Goal: Task Accomplishment & Management: Complete application form

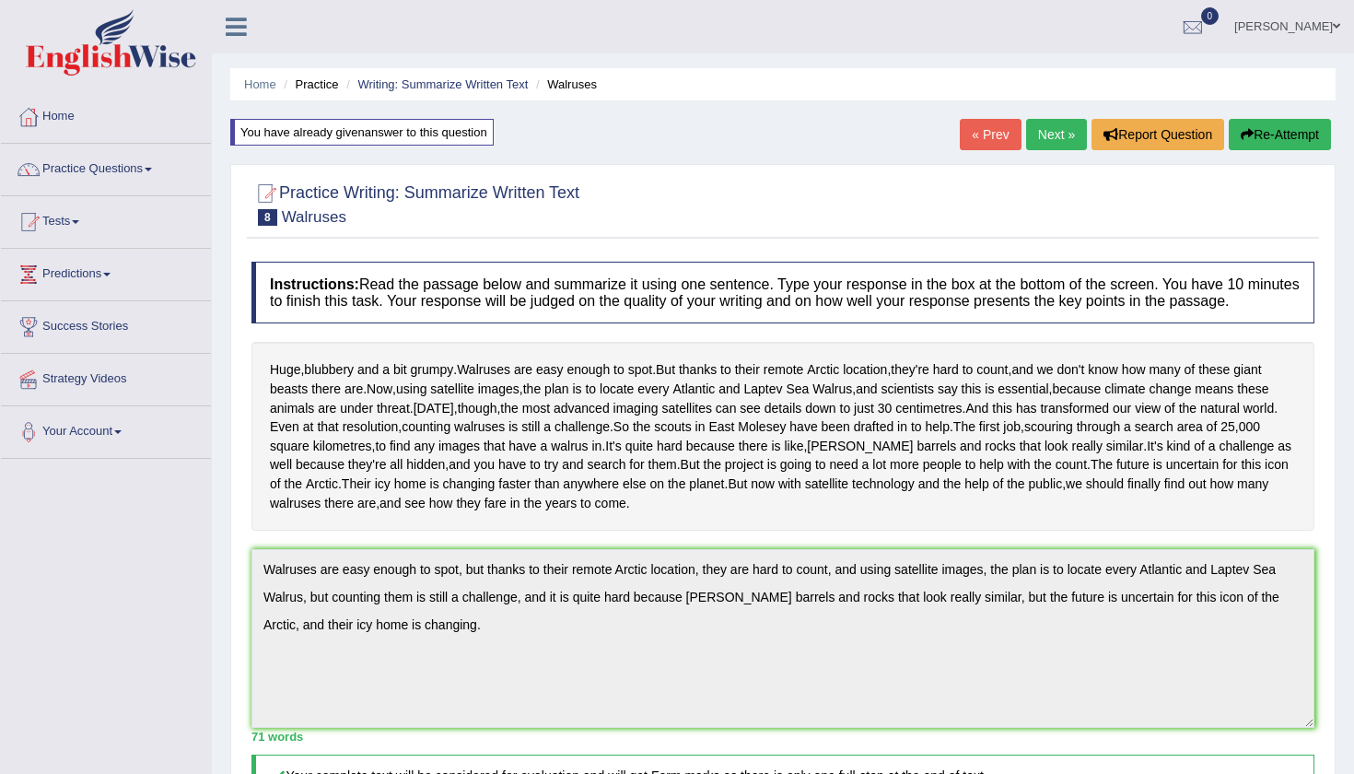
click at [1302, 21] on link "[PERSON_NAME]" at bounding box center [1288, 24] width 134 height 48
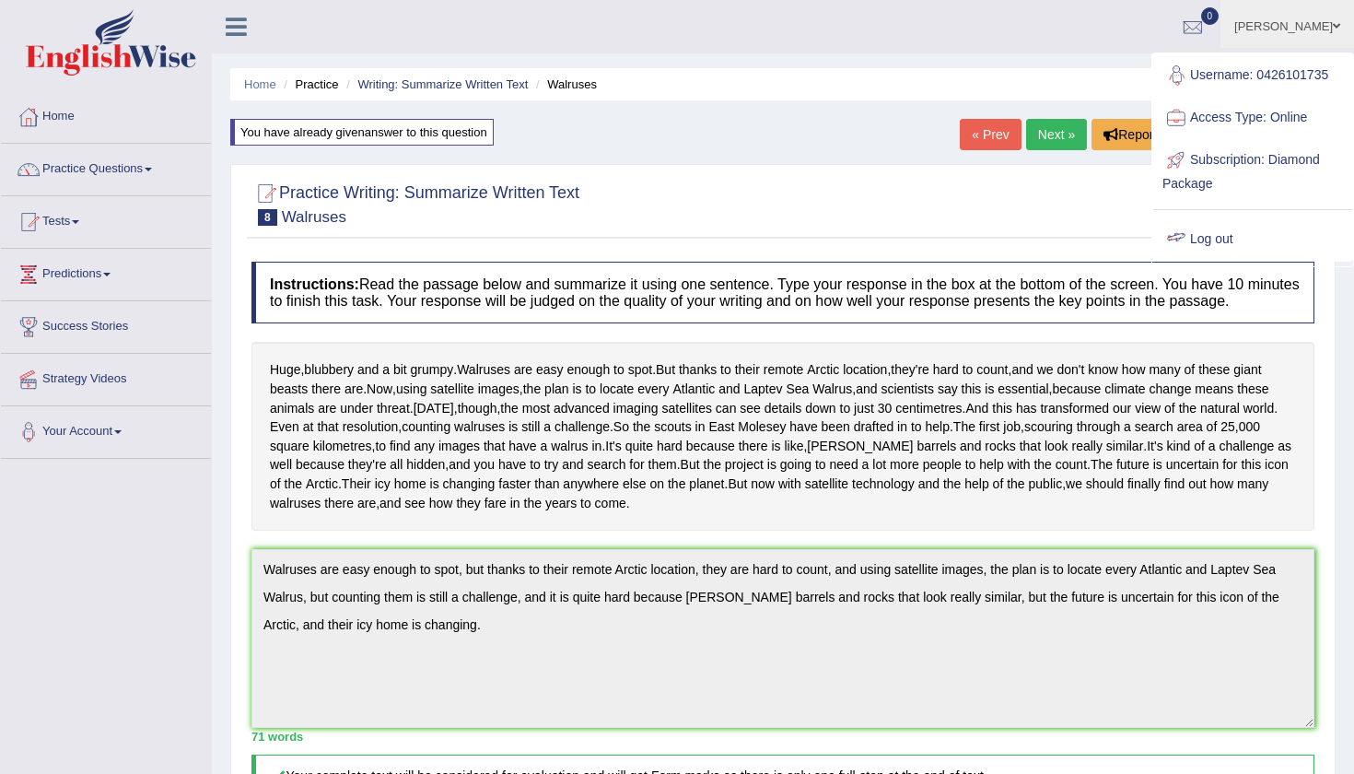
click at [1201, 251] on link "Log out" at bounding box center [1253, 239] width 199 height 42
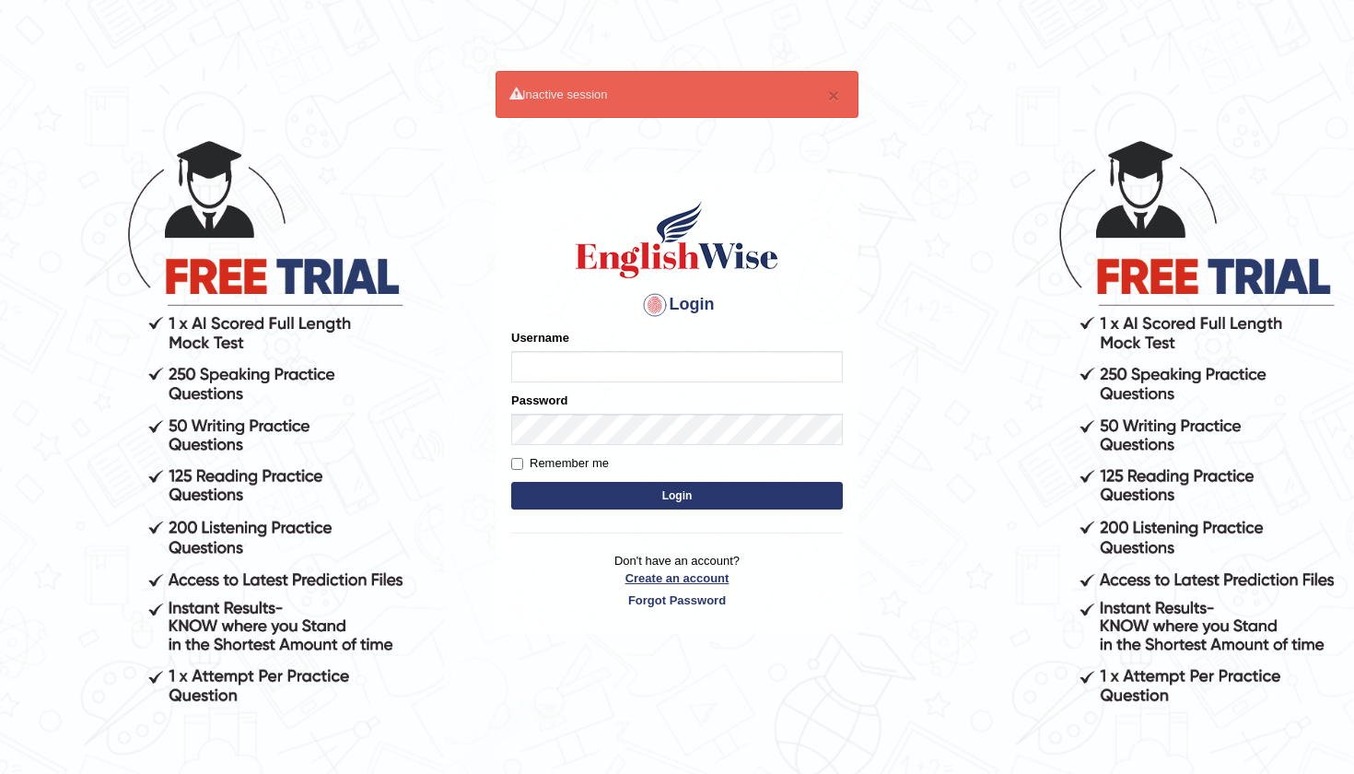
click at [656, 580] on link "Create an account" at bounding box center [677, 578] width 332 height 18
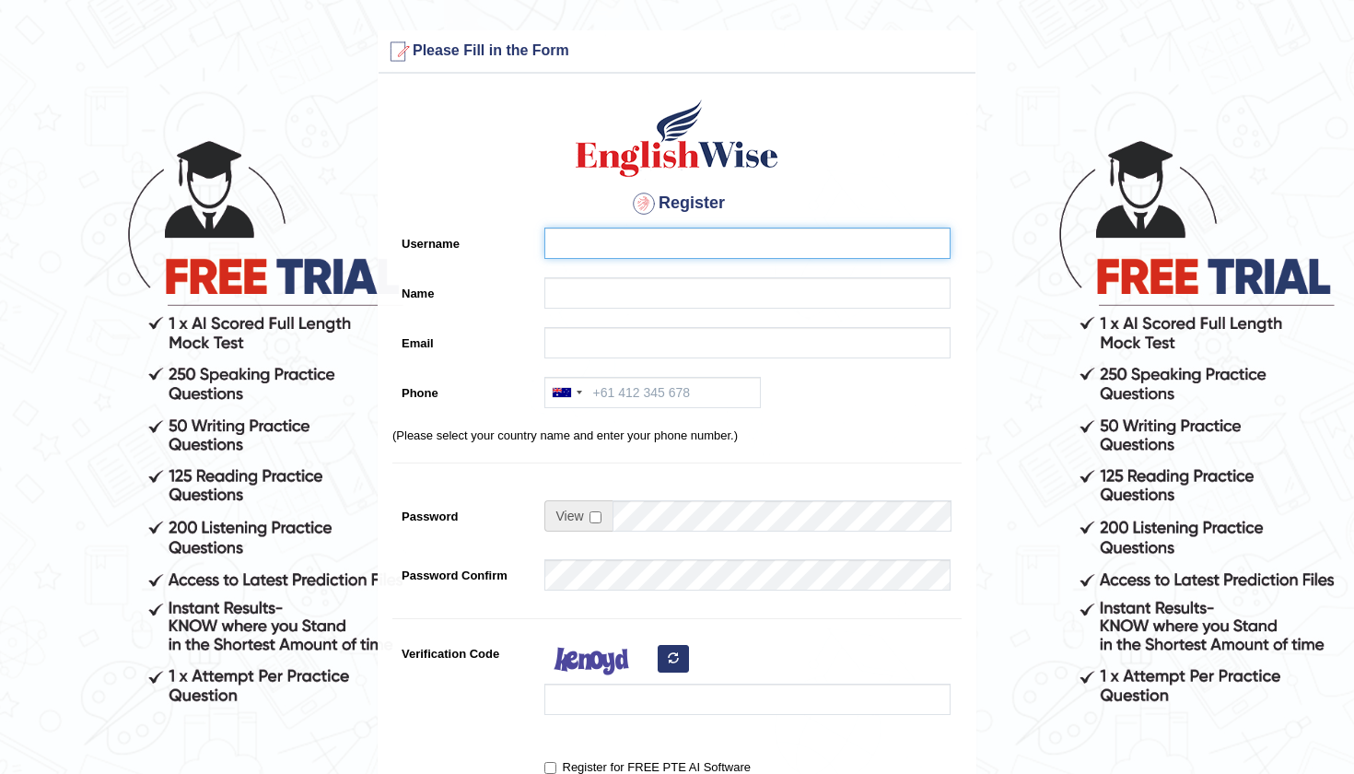
click at [629, 248] on input "Username" at bounding box center [748, 243] width 406 height 31
type input "0459413497"
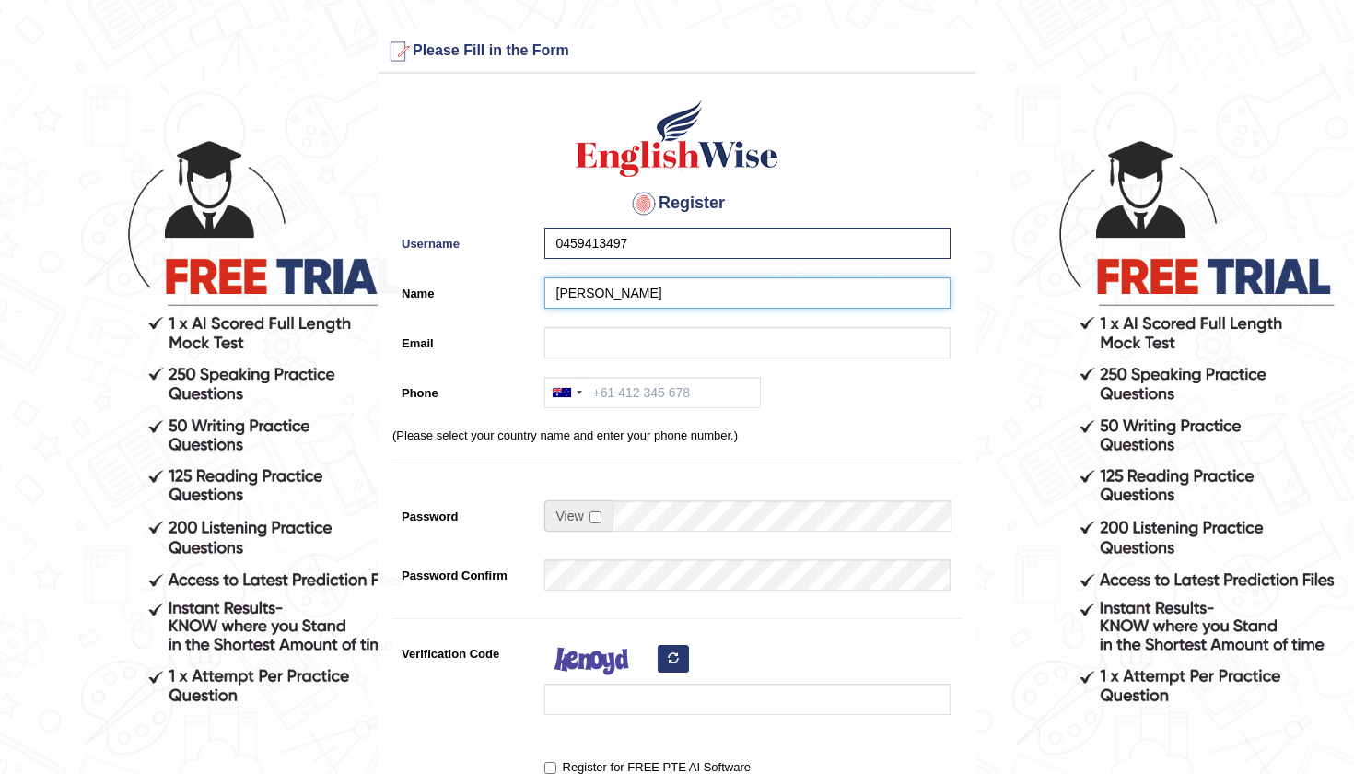
type input "Riffat Memon"
click at [606, 340] on input "Email" at bounding box center [748, 342] width 406 height 31
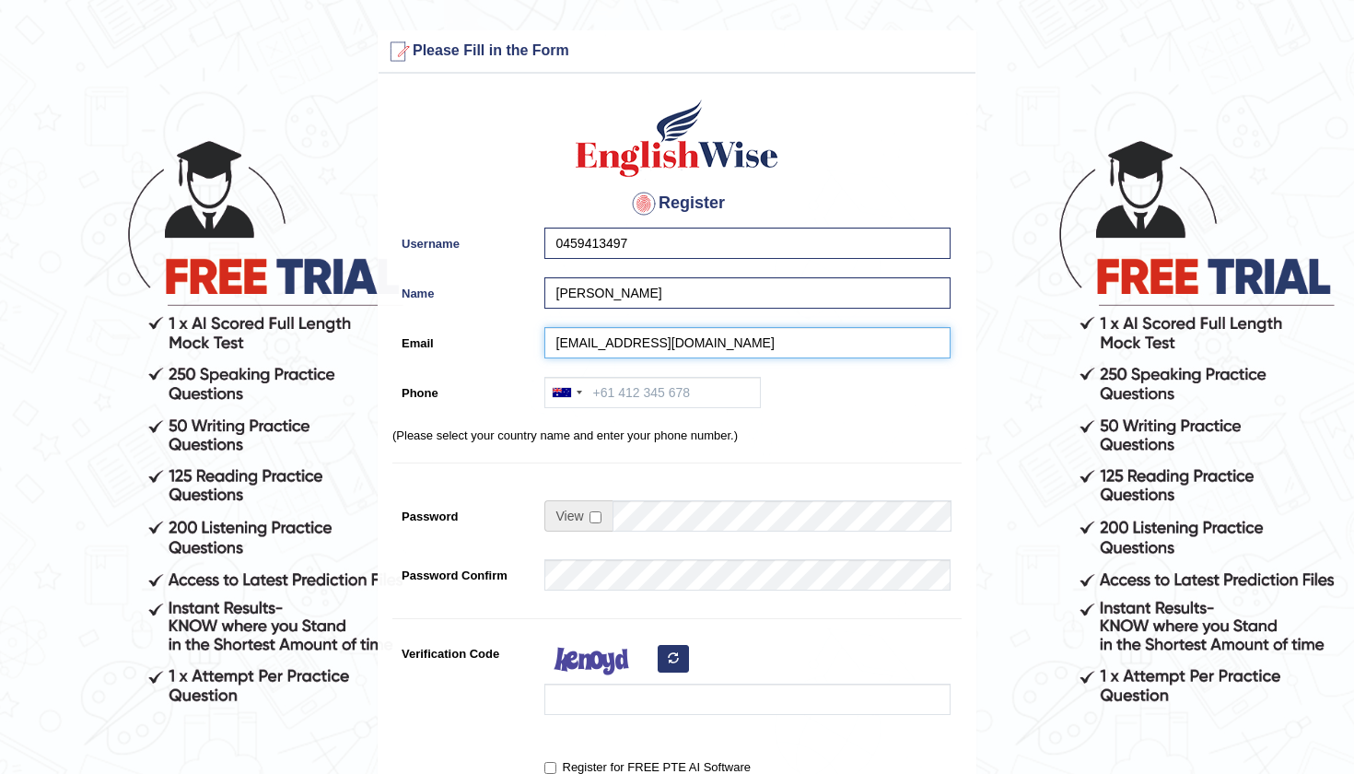
type input "riffat.mustafa@yahoo.com"
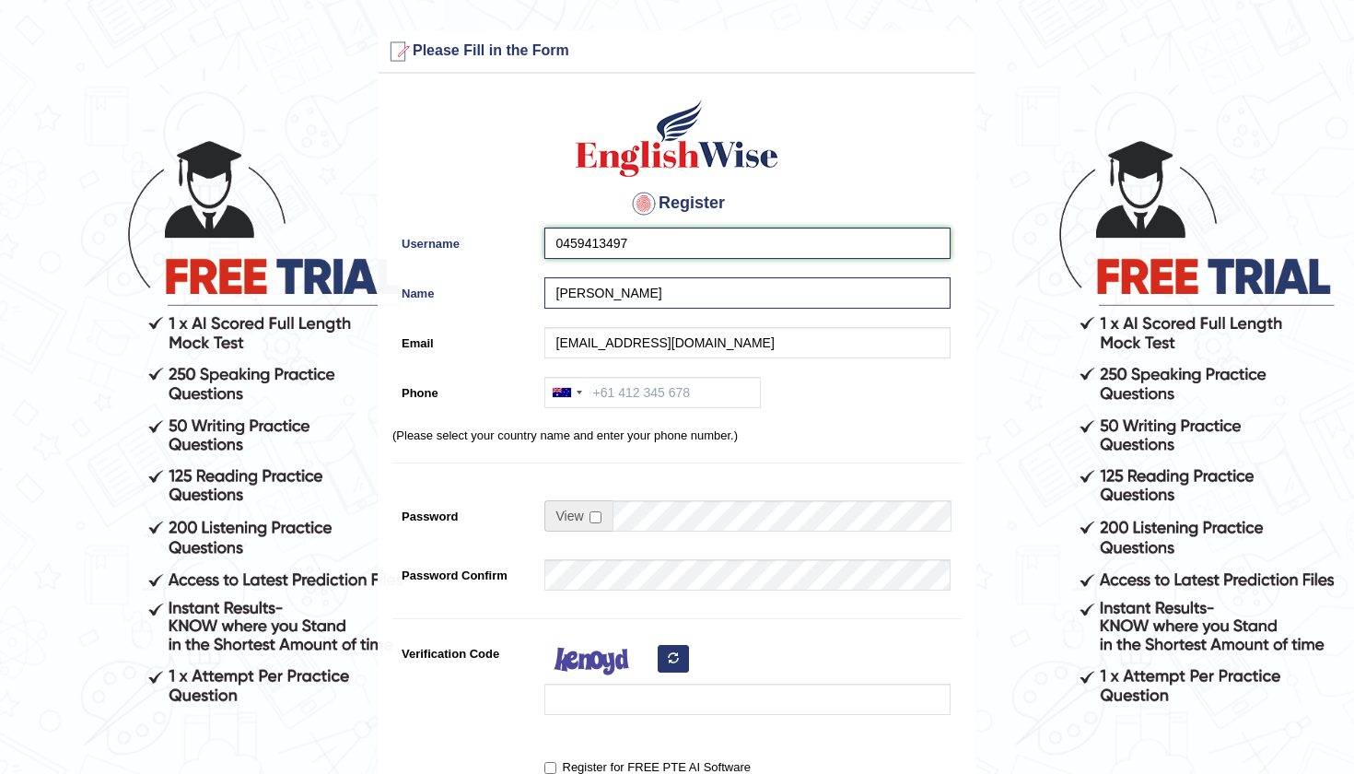
click at [649, 244] on input "0459413497" at bounding box center [748, 243] width 406 height 31
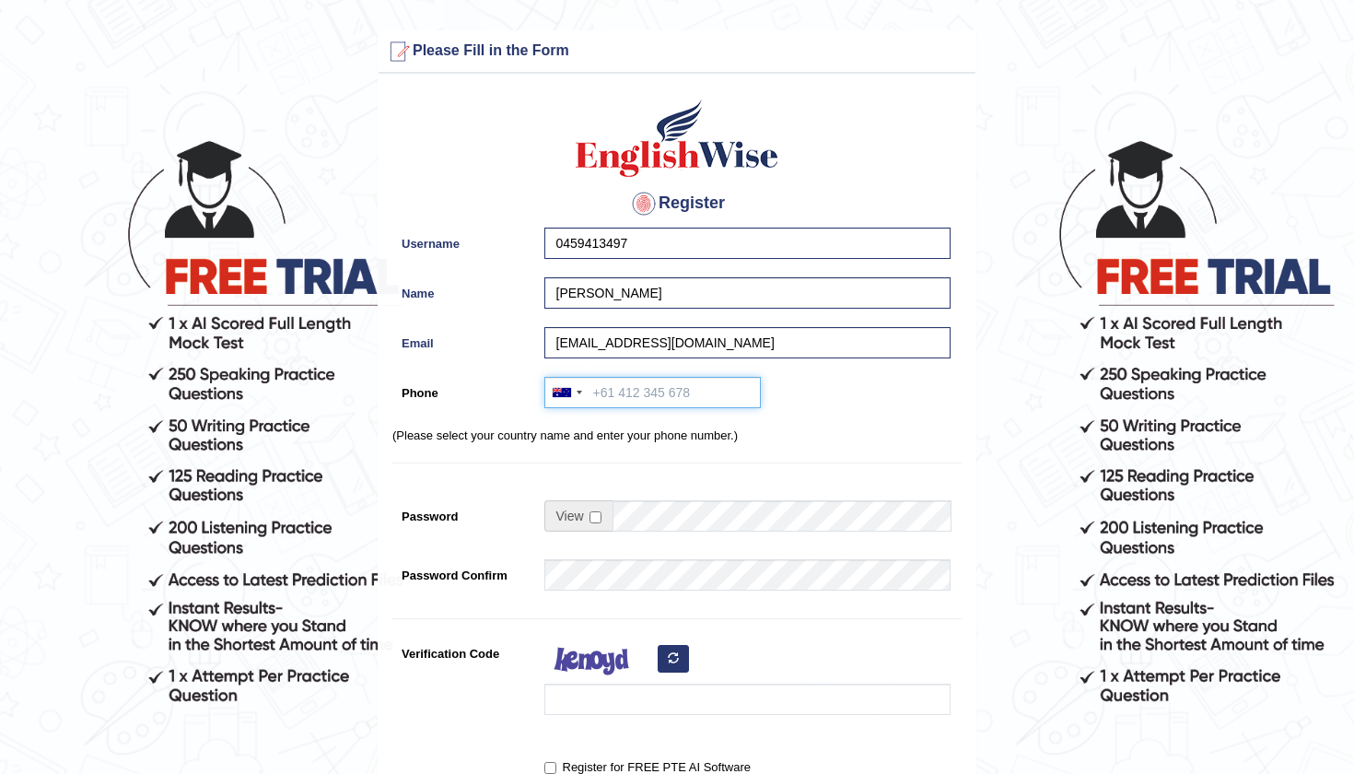
paste input "0459413497"
type input "0459413497"
click at [600, 715] on div at bounding box center [743, 681] width 416 height 87
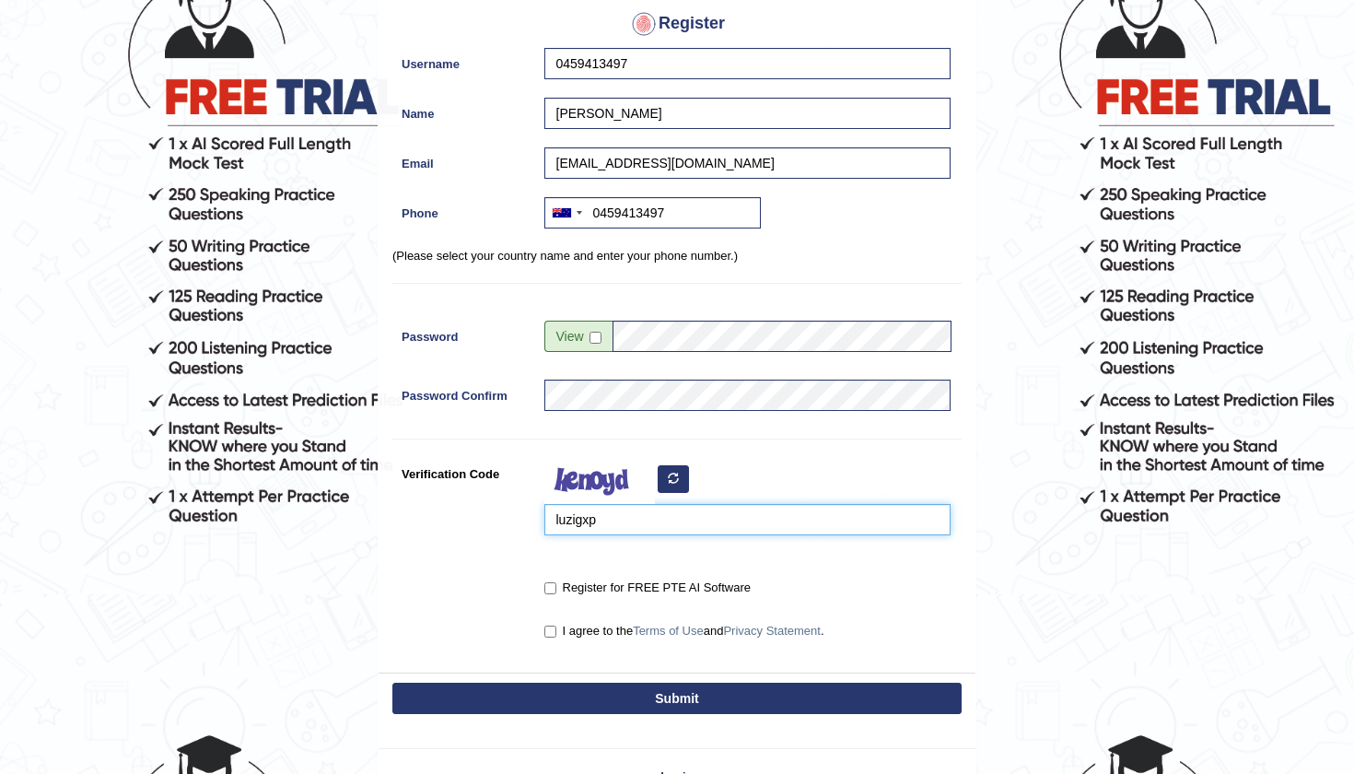
scroll to position [210, 0]
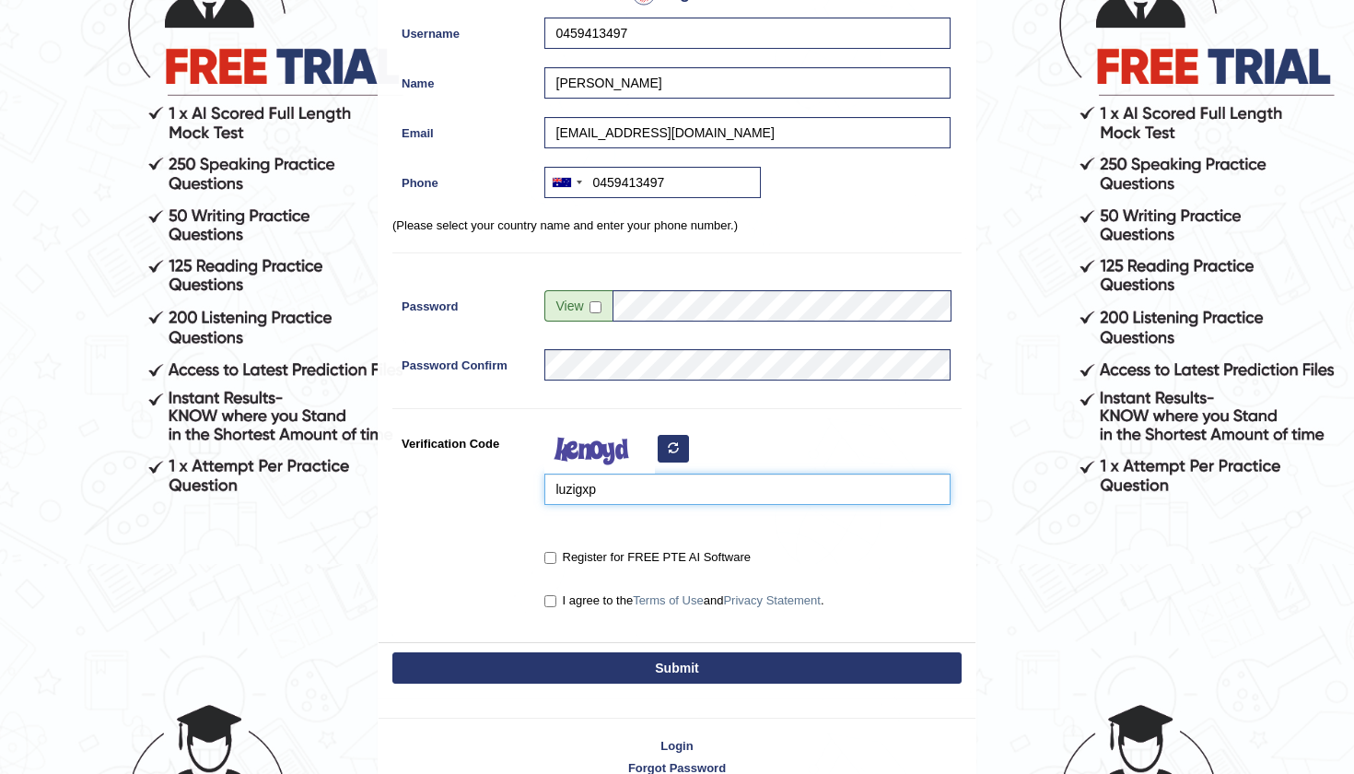
type input "luzigxp"
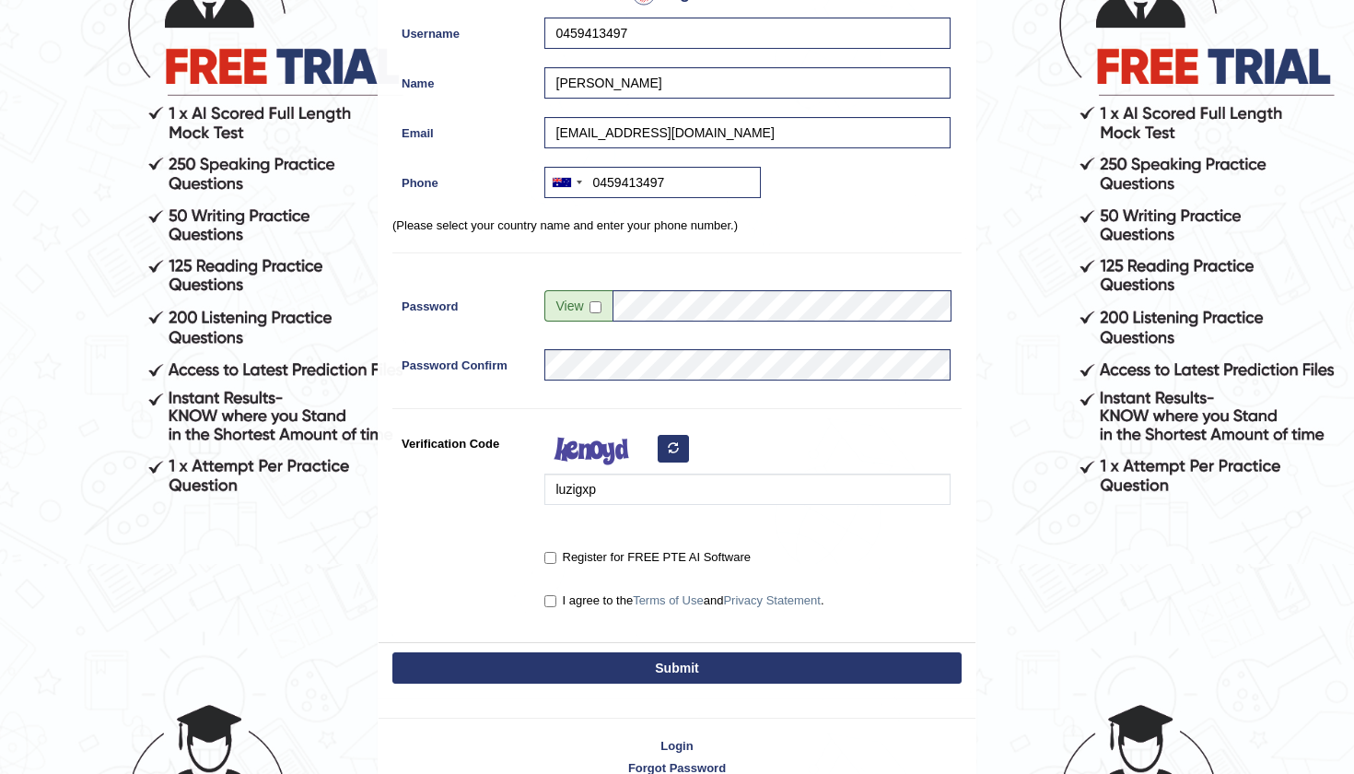
click at [551, 560] on input "Register for FREE PTE AI Software" at bounding box center [551, 558] width 12 height 12
checkbox input "true"
click at [552, 601] on input "I agree to the Terms of Use and Privacy Statement ." at bounding box center [551, 601] width 12 height 12
checkbox input "true"
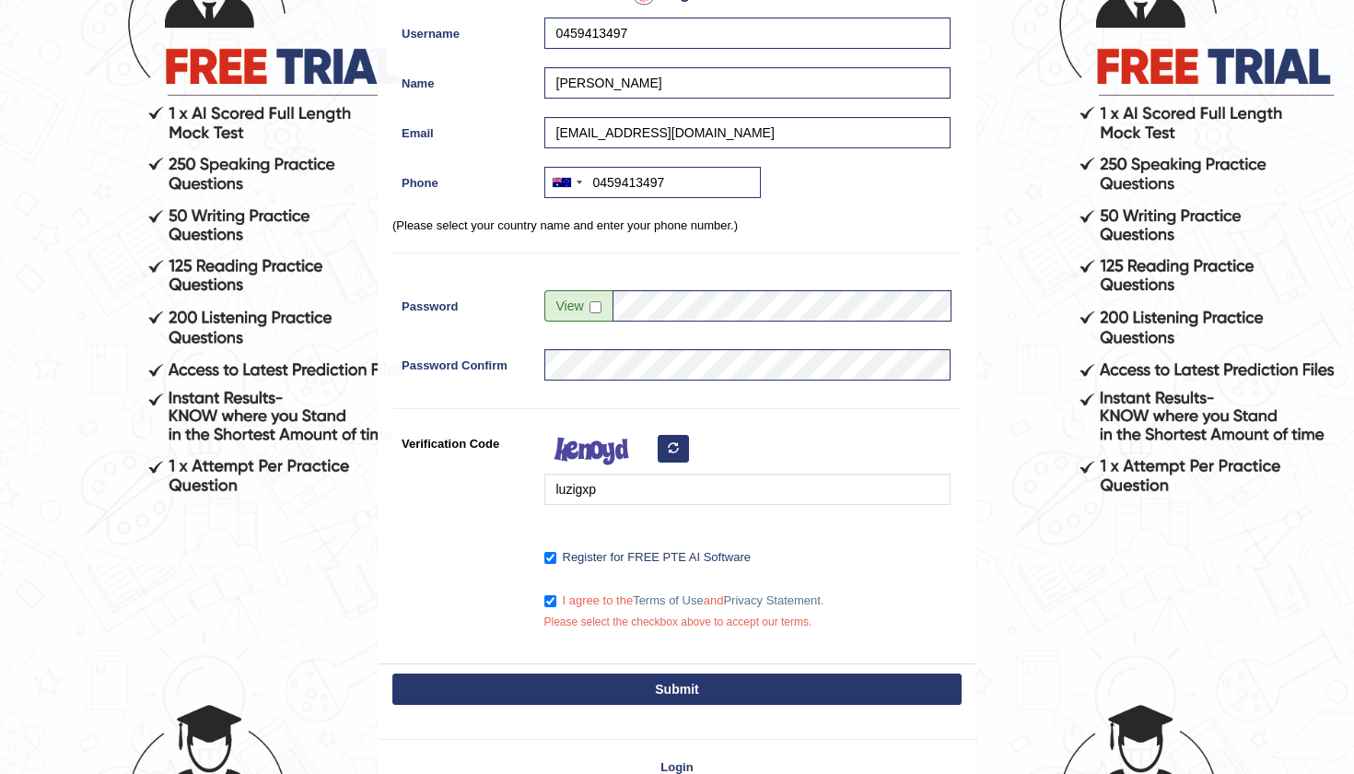
click at [585, 695] on button "Submit" at bounding box center [677, 689] width 569 height 31
type input "+61459413497"
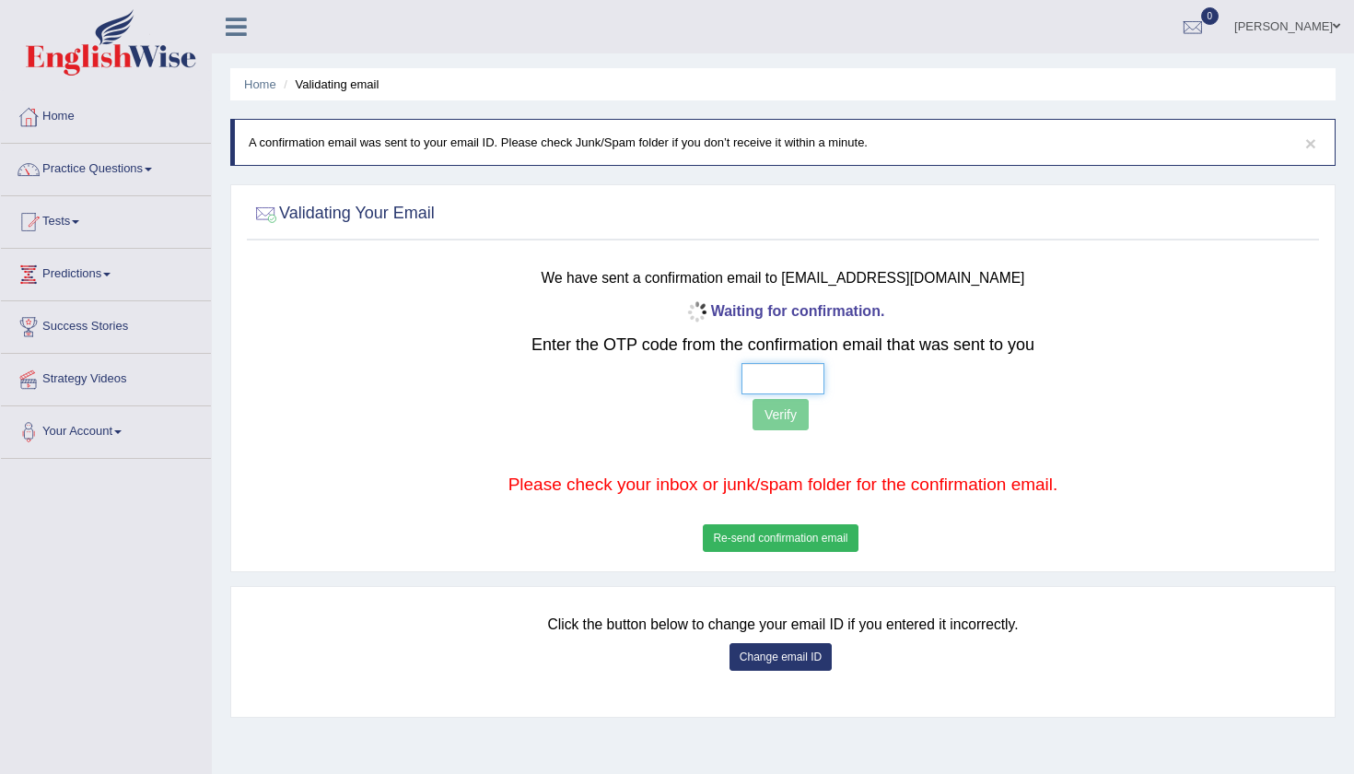
click at [759, 370] on input "text" at bounding box center [783, 378] width 83 height 31
click at [750, 368] on input "text" at bounding box center [783, 378] width 83 height 31
type input "7 5 9 4"
click at [814, 422] on p "Verify" at bounding box center [783, 417] width 883 height 36
click at [799, 417] on button "Verify" at bounding box center [781, 414] width 56 height 31
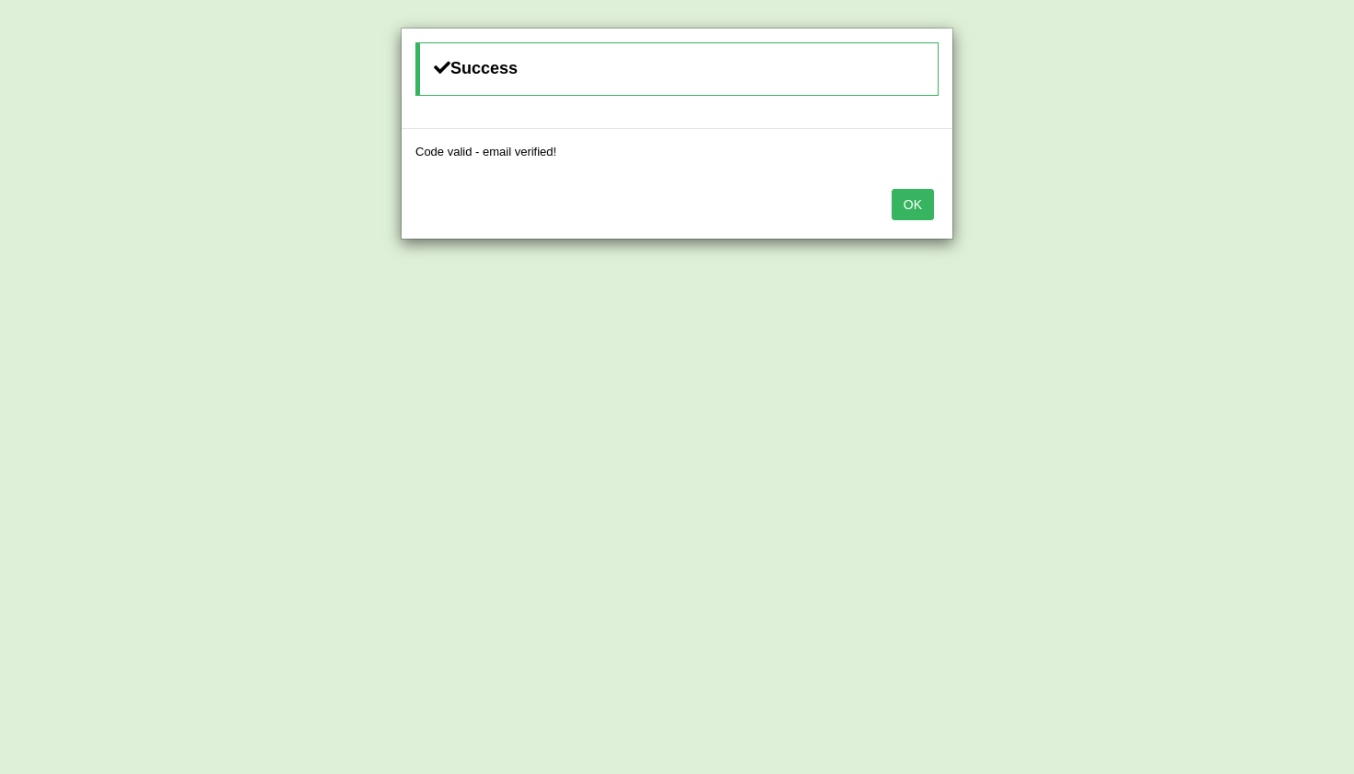
click at [911, 209] on button "OK" at bounding box center [913, 204] width 42 height 31
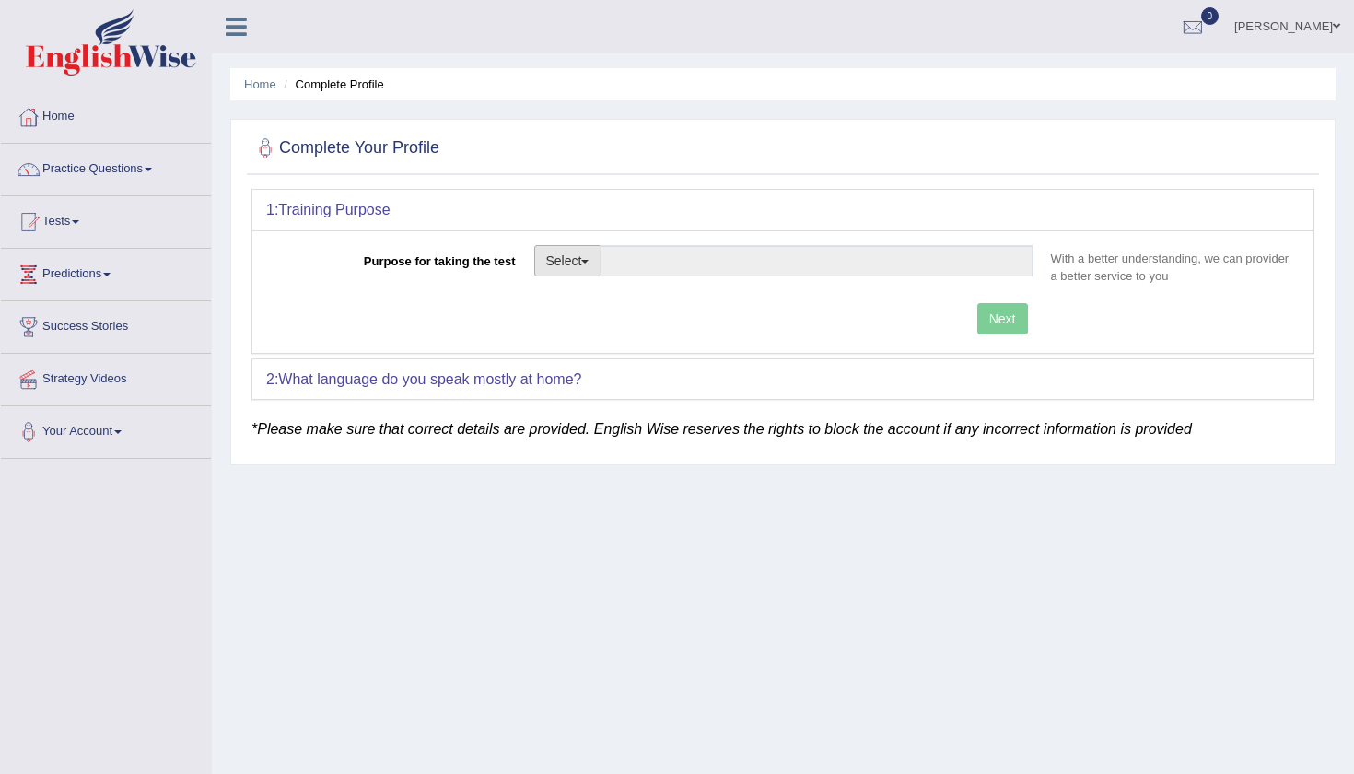
click at [571, 258] on button "Select" at bounding box center [567, 260] width 67 height 31
click at [578, 360] on link "Other" at bounding box center [617, 372] width 164 height 24
click at [577, 257] on button "Select" at bounding box center [567, 260] width 67 height 31
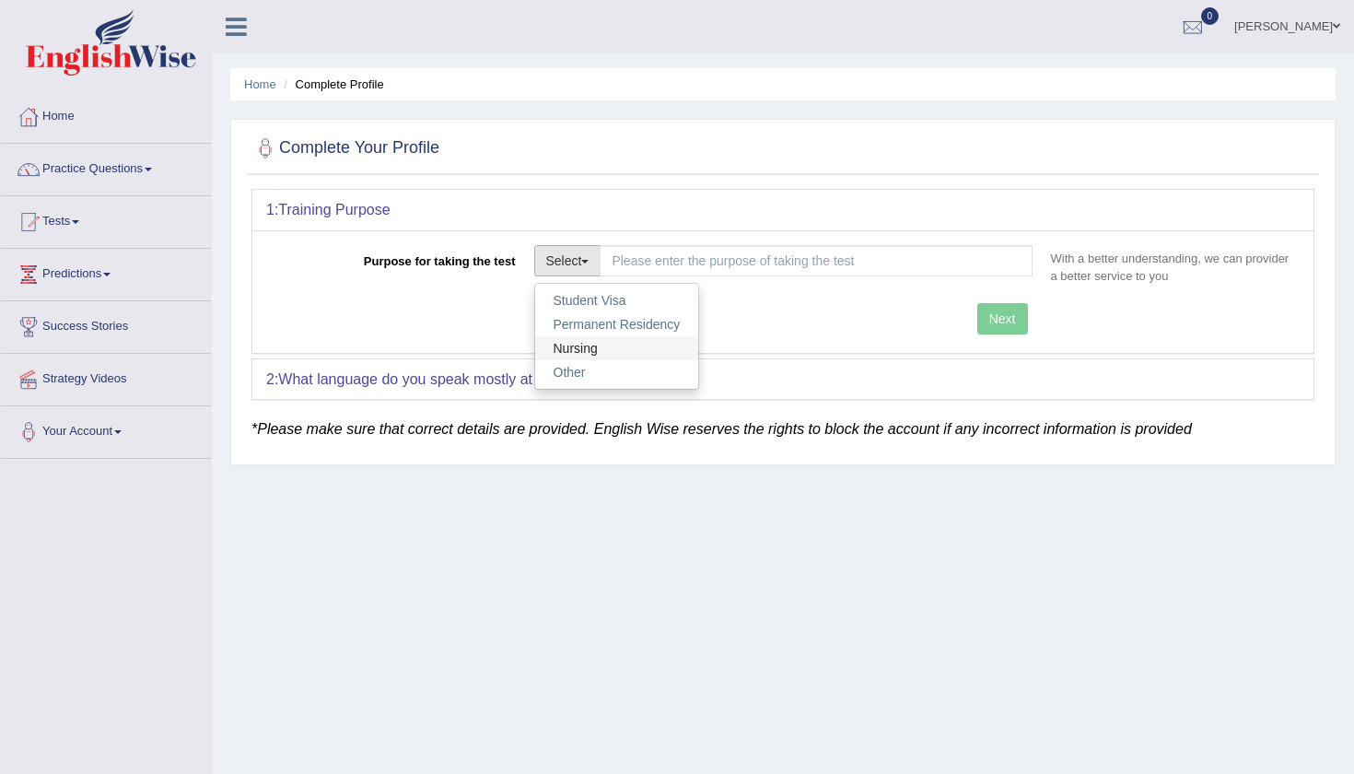
click at [590, 346] on link "Nursing" at bounding box center [617, 348] width 164 height 24
type input "Nursing"
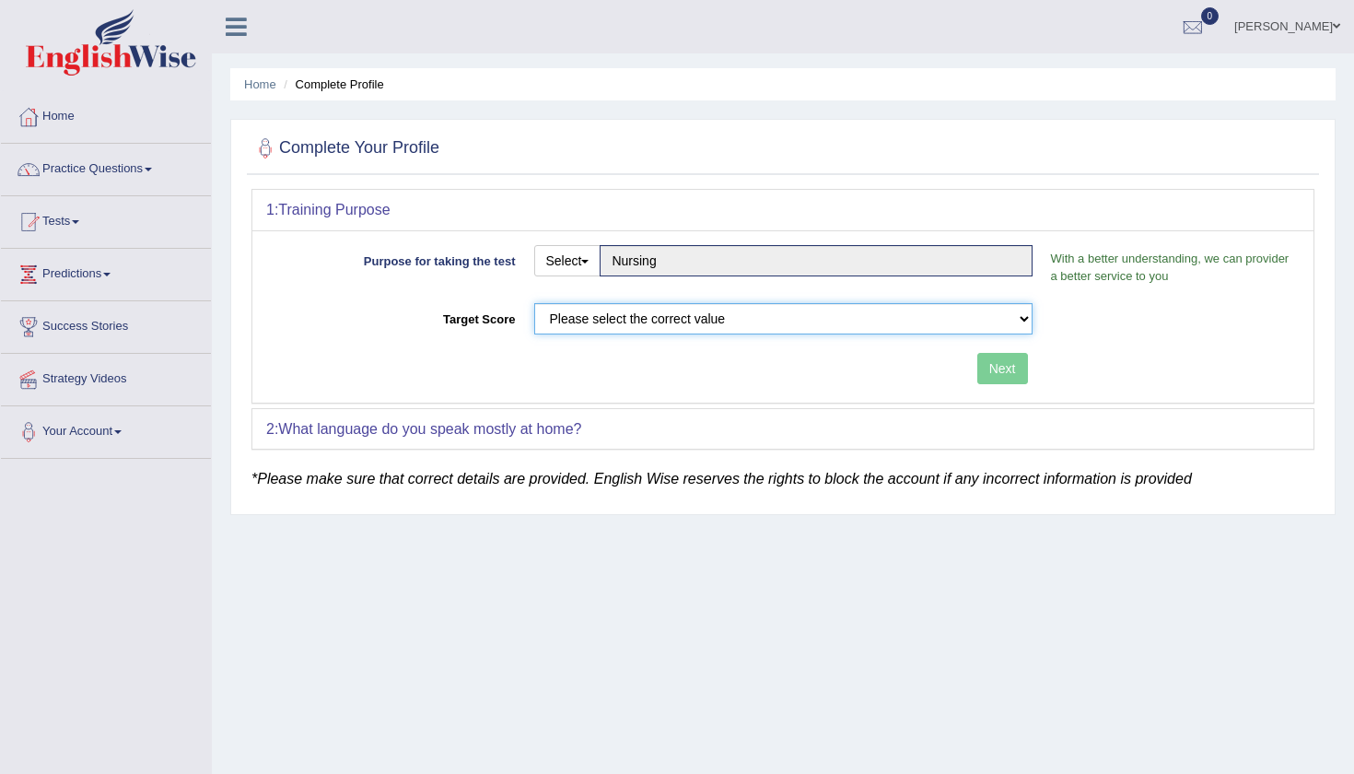
select select "65"
click at [1009, 368] on button "Next" at bounding box center [1003, 368] width 51 height 31
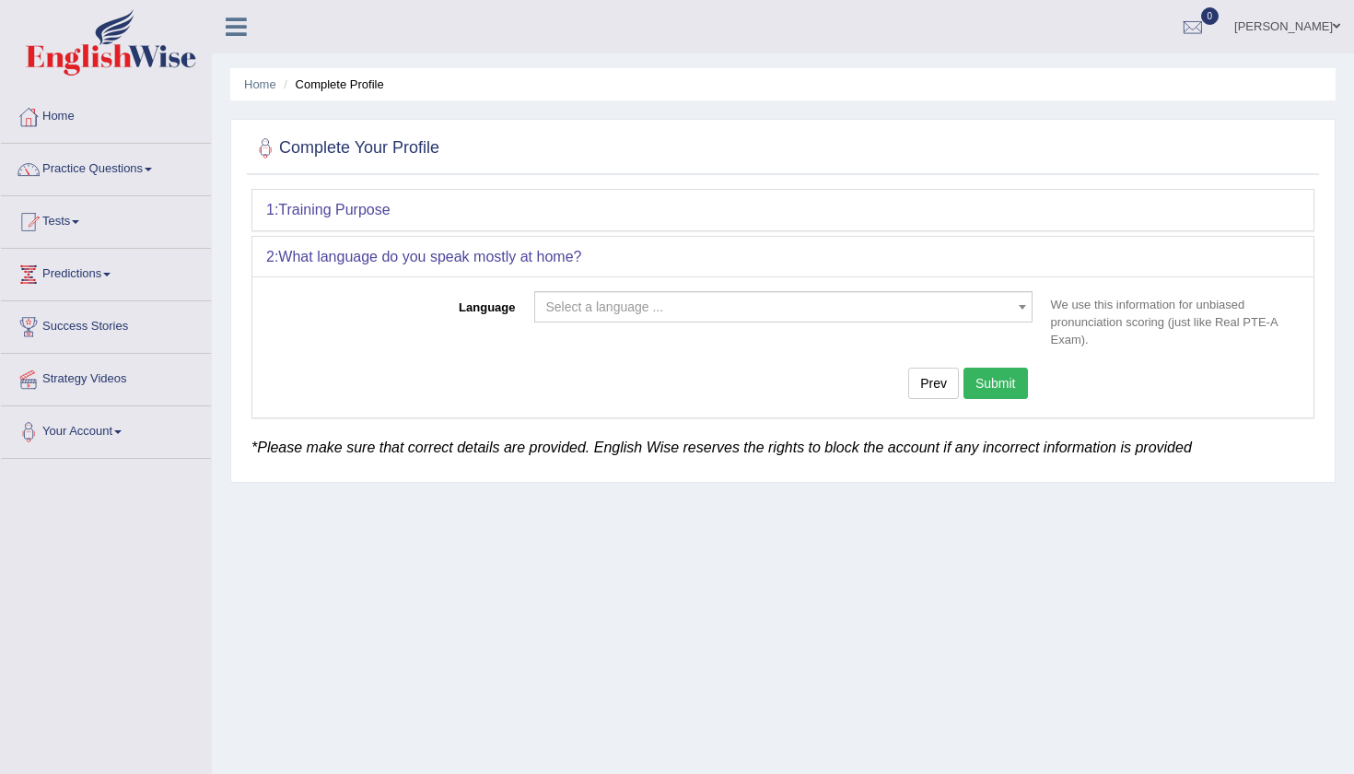
drag, startPoint x: 1032, startPoint y: 391, endPoint x: 1009, endPoint y: 368, distance: 32.6
click at [1009, 368] on div "Language Select a language ... Afrikaans Albanian Amharic Arabic Armenian Ashan…" at bounding box center [782, 346] width 1061 height 140
click at [748, 299] on span "Select a language ..." at bounding box center [777, 307] width 463 height 18
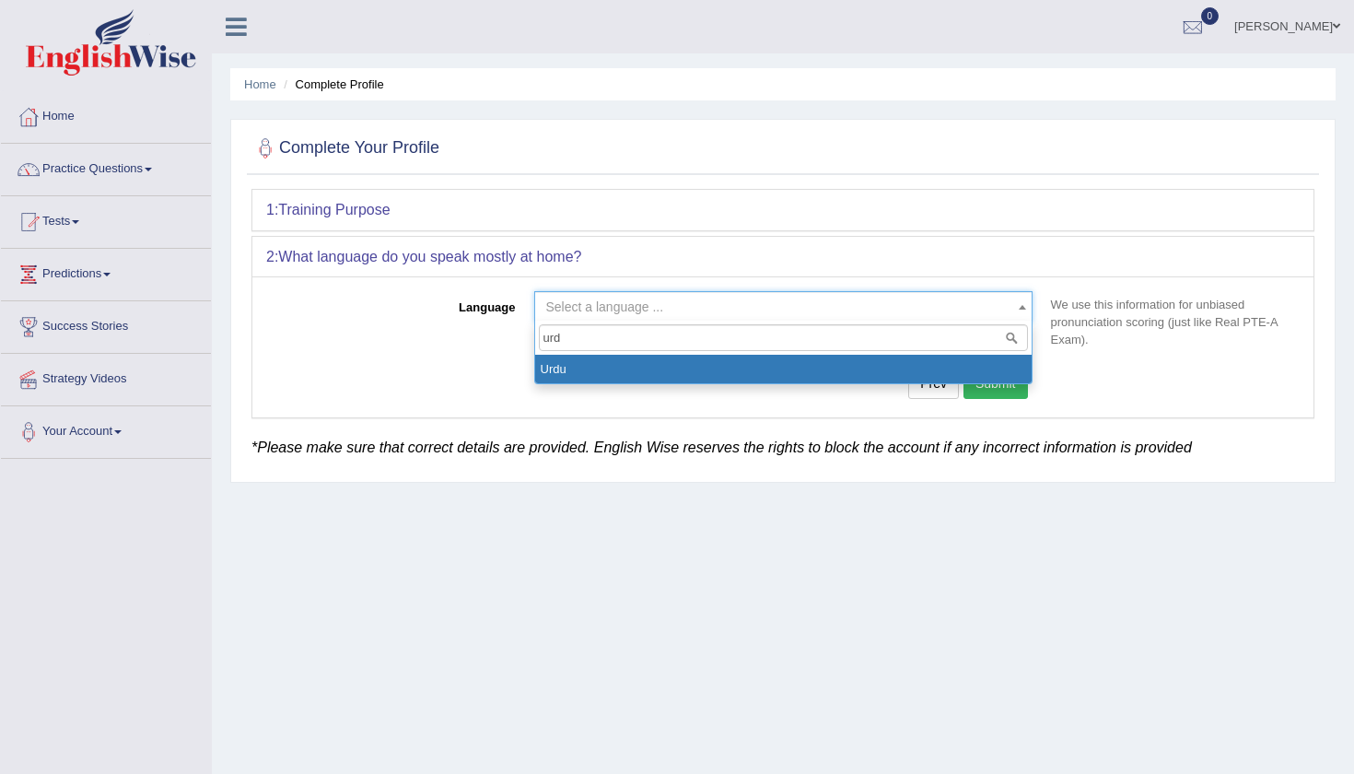
type input "urdu"
select select "Urdu"
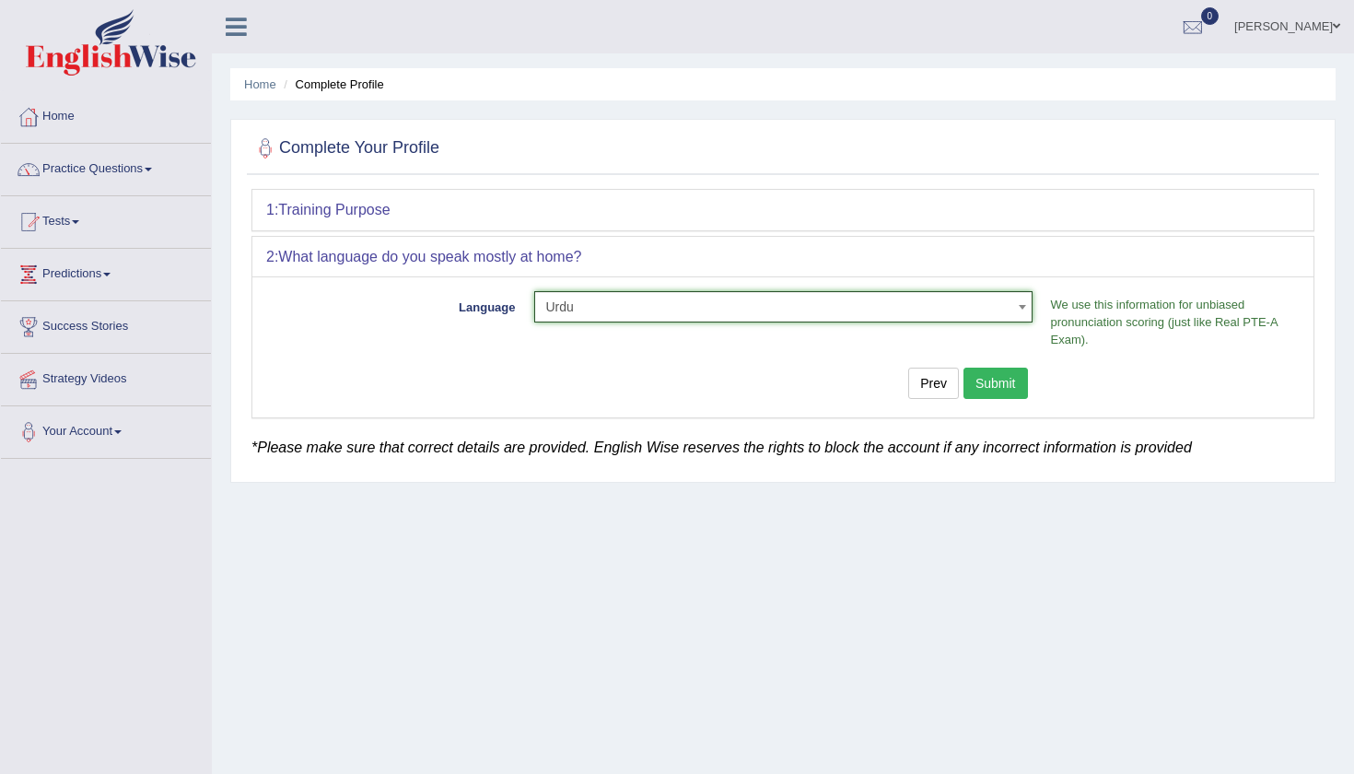
click at [1004, 383] on button "Submit" at bounding box center [996, 383] width 64 height 31
